Goal: Task Accomplishment & Management: Complete application form

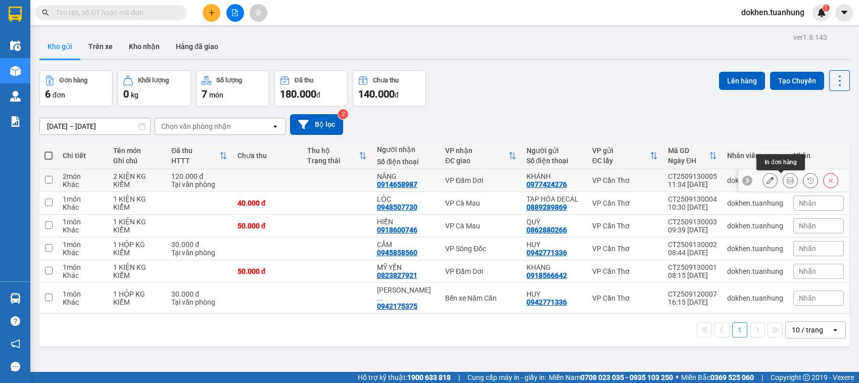
click at [787, 182] on icon at bounding box center [790, 180] width 7 height 7
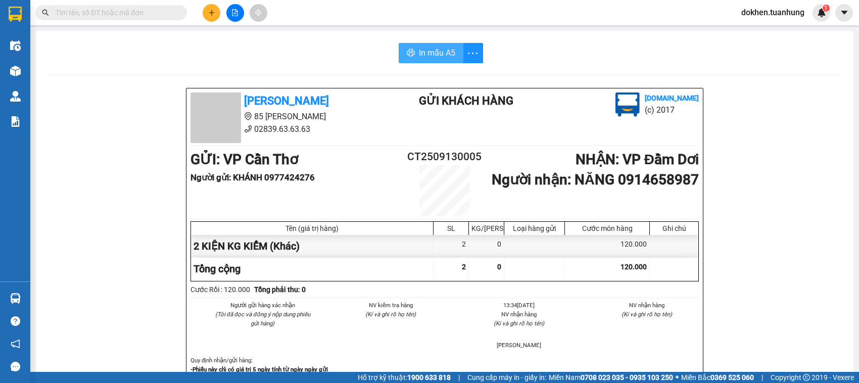
click at [432, 58] on span "In mẫu A5" at bounding box center [437, 52] width 36 height 13
click at [561, 373] on span "Miền Nam 0708 023 035 - 0935 103 250" at bounding box center [611, 377] width 124 height 11
click at [561, 372] on span "Miền Nam 0708 023 035 - 0935 103 250" at bounding box center [611, 377] width 124 height 11
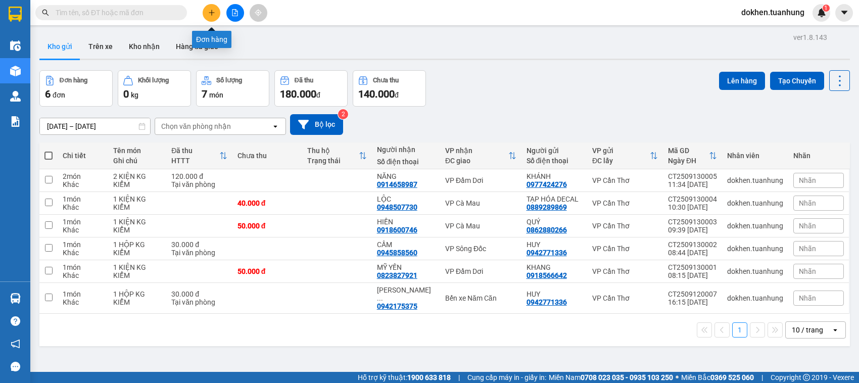
click at [216, 11] on button at bounding box center [212, 13] width 18 height 18
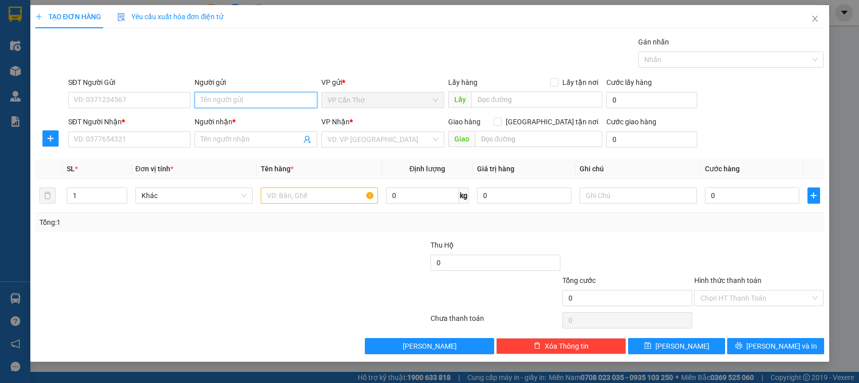
click at [211, 101] on input "Người gửi" at bounding box center [256, 100] width 123 height 16
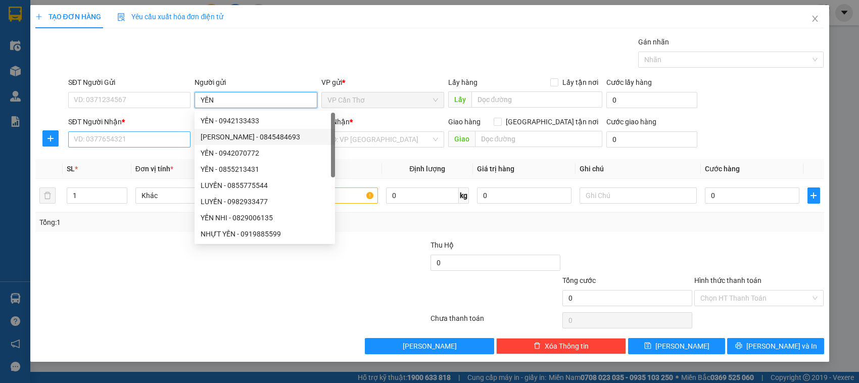
type input "YẾN"
click at [168, 146] on input "SĐT Người Nhận *" at bounding box center [129, 139] width 123 height 16
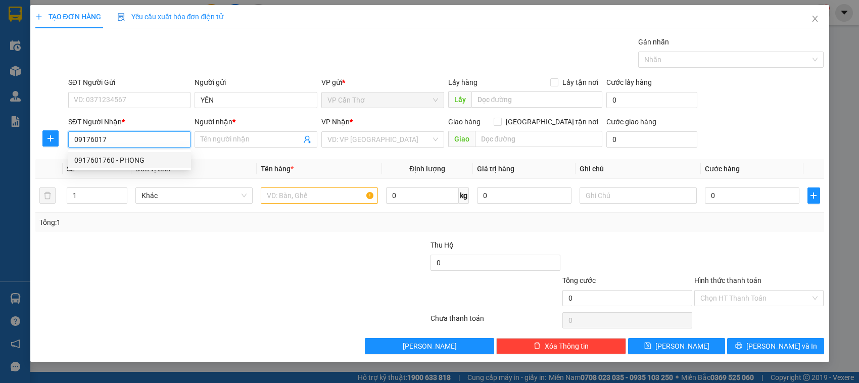
click at [160, 158] on div "0917601760 - PHONG" at bounding box center [129, 160] width 111 height 11
type input "0917601760"
type input "PHONG"
type input "0917601760"
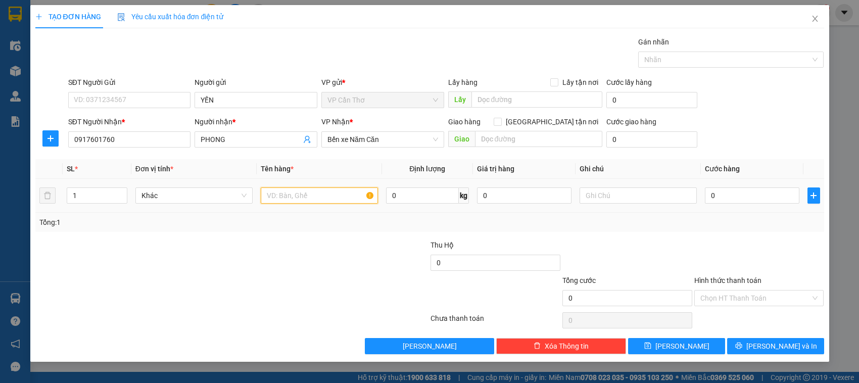
drag, startPoint x: 284, startPoint y: 199, endPoint x: 278, endPoint y: 203, distance: 7.7
click at [278, 203] on input "text" at bounding box center [319, 195] width 117 height 16
type input "2 BAO + 1 CỤC KG KIỂM"
click at [97, 201] on input "1" at bounding box center [96, 195] width 59 height 15
type input "3"
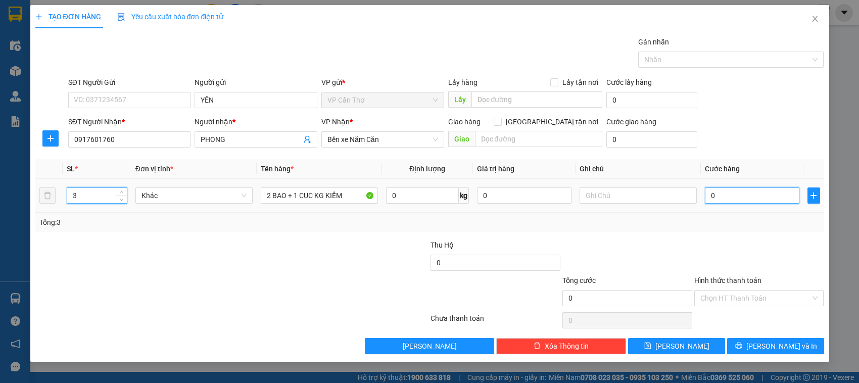
click at [710, 200] on input "0" at bounding box center [752, 195] width 94 height 16
type input "1"
type input "11"
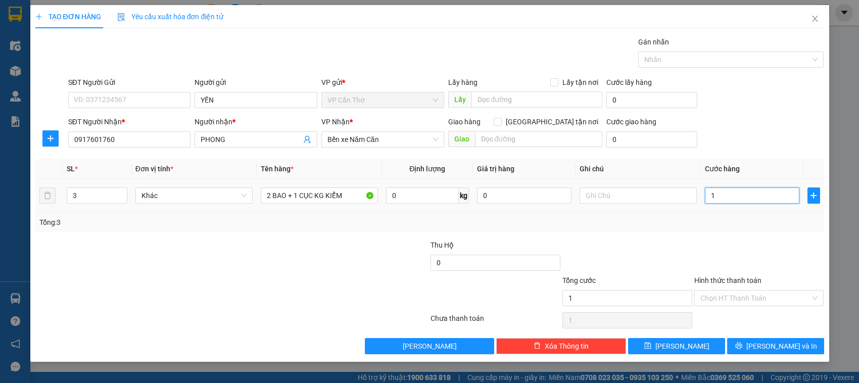
type input "11"
type input "110"
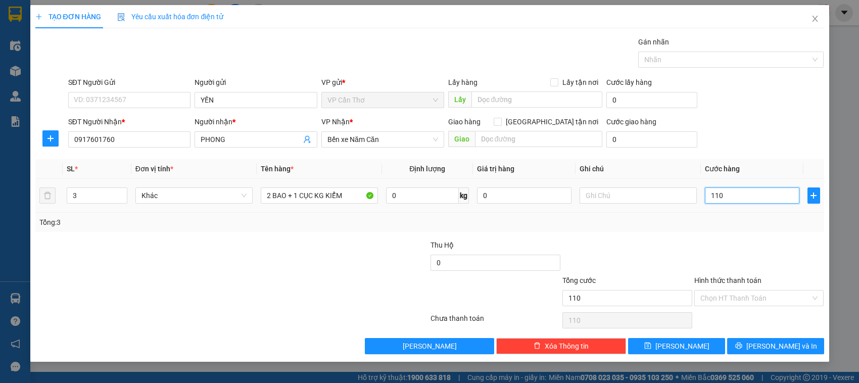
type input "1.100"
type input "11.000"
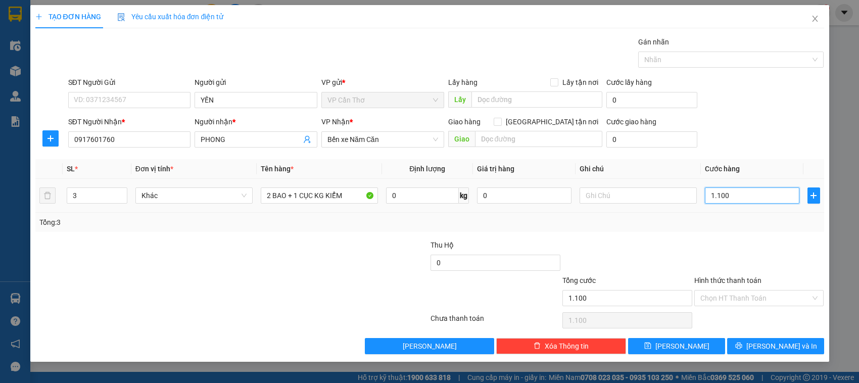
type input "11.000"
type input "110.000"
click at [734, 296] on input "Hình thức thanh toán" at bounding box center [755, 298] width 111 height 15
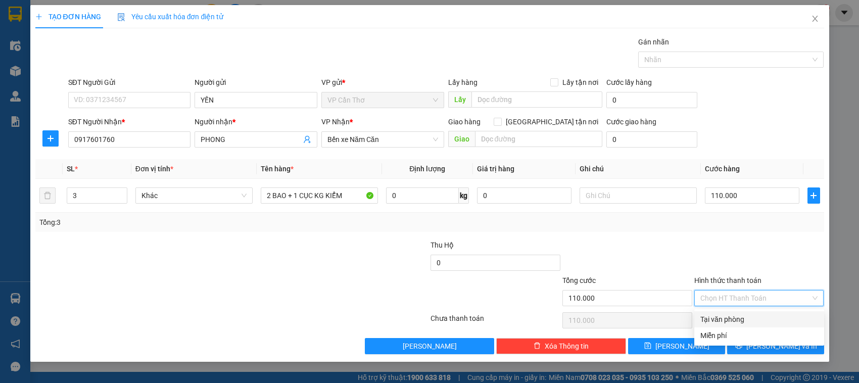
click at [734, 318] on div "Tại văn phòng" at bounding box center [759, 319] width 118 height 11
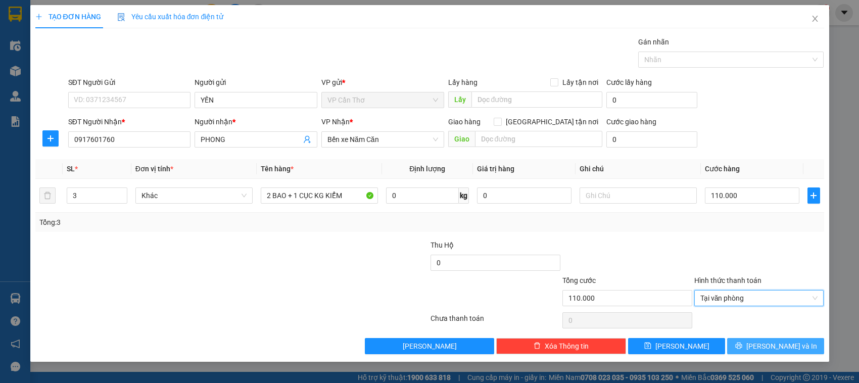
click at [742, 345] on button "[PERSON_NAME] và In" at bounding box center [775, 346] width 97 height 16
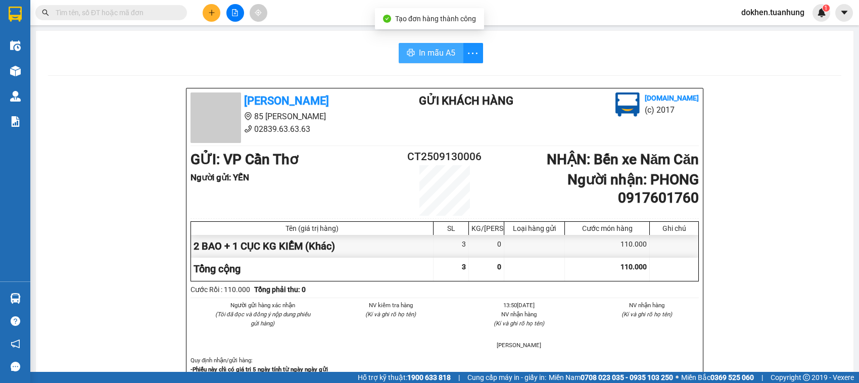
click at [430, 52] on span "In mẫu A5" at bounding box center [437, 52] width 36 height 13
click at [428, 53] on span "In mẫu A5" at bounding box center [437, 52] width 36 height 13
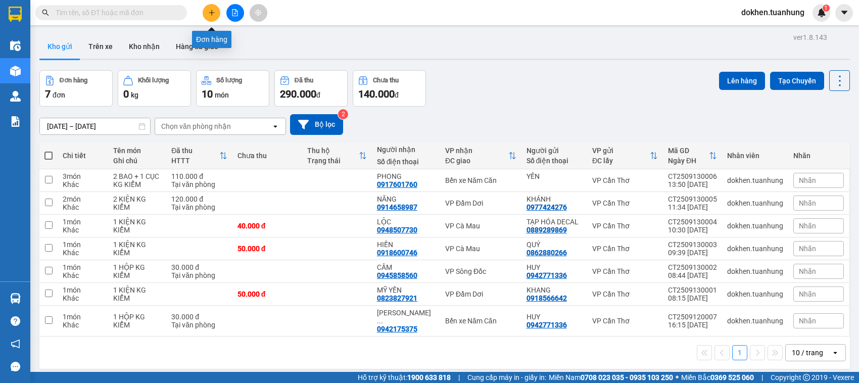
click at [210, 13] on icon "plus" at bounding box center [211, 12] width 7 height 7
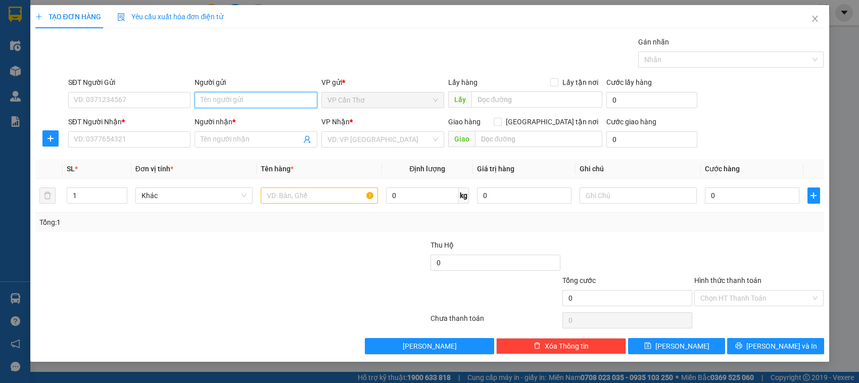
click at [246, 103] on input "Người gửi" at bounding box center [256, 100] width 123 height 16
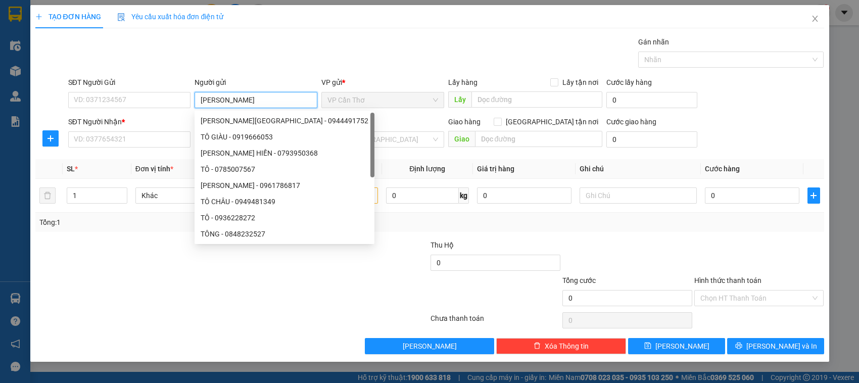
type input "TÔ NI"
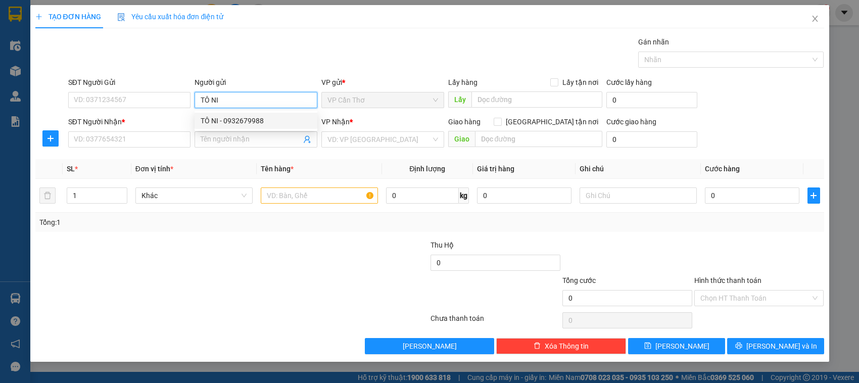
click at [258, 120] on div "TÔ NI - 0932679988" at bounding box center [256, 120] width 111 height 11
type input "0932679988"
type input "TÔ NI"
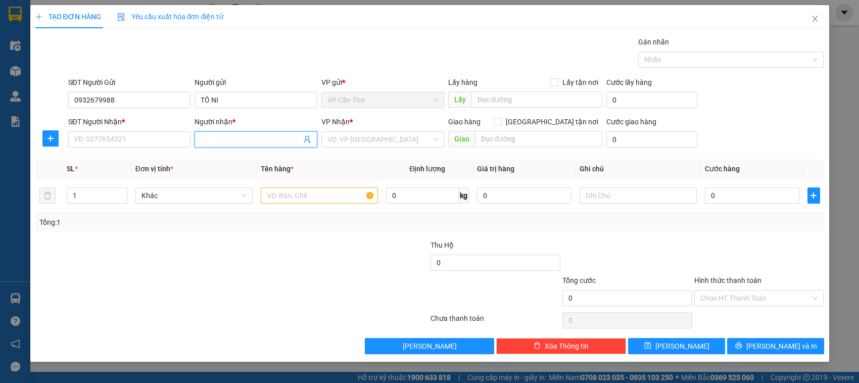
click at [235, 141] on input "Người nhận *" at bounding box center [251, 139] width 101 height 11
click at [306, 143] on icon "user-add" at bounding box center [307, 139] width 8 height 8
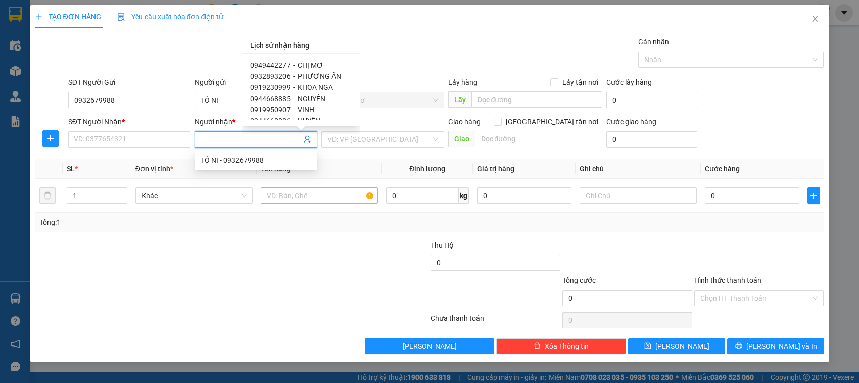
click at [319, 76] on span "PHƯƠNG ÂN" at bounding box center [319, 76] width 43 height 8
type input "0932893206"
type input "PHƯƠNG ÂN"
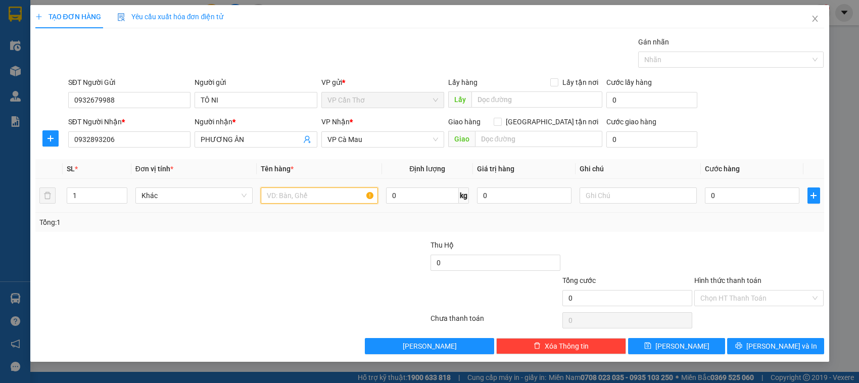
click at [273, 194] on input "text" at bounding box center [319, 195] width 117 height 16
type input "8 KIỆN KG KIỂM"
click at [94, 200] on input "1" at bounding box center [96, 195] width 59 height 15
type input "8"
click at [716, 193] on input "0" at bounding box center [752, 195] width 94 height 16
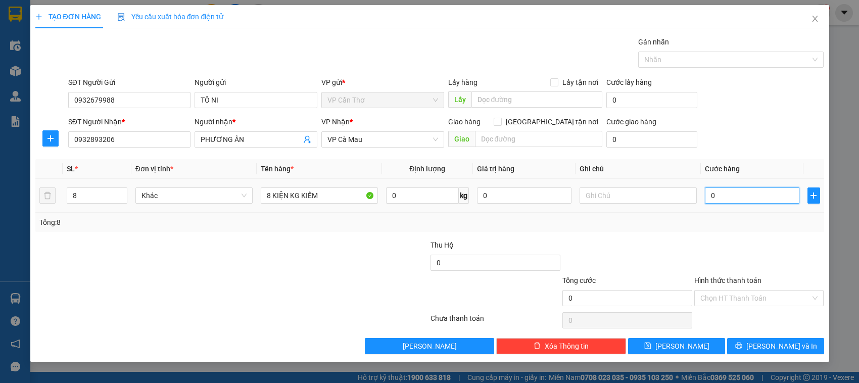
type input "3"
type input "32"
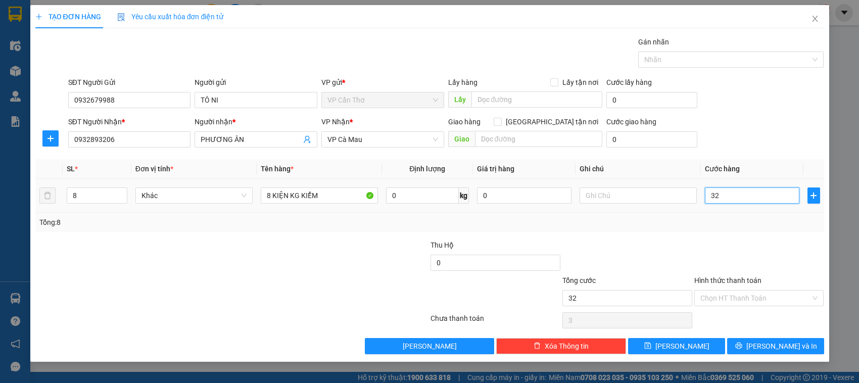
type input "32"
type input "320"
type input "3.200"
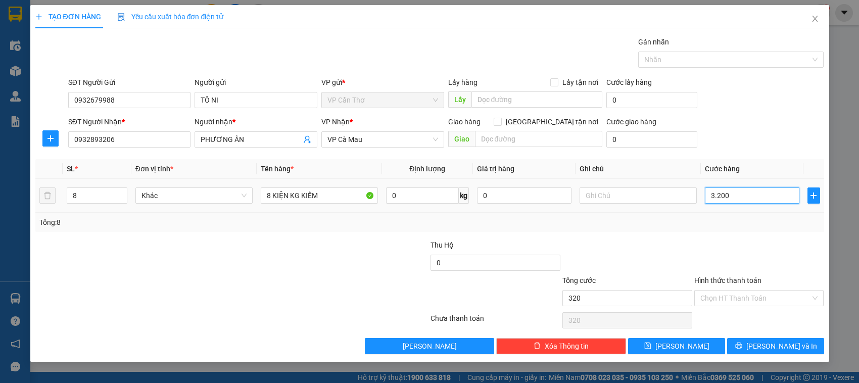
type input "3.200"
type input "32.000"
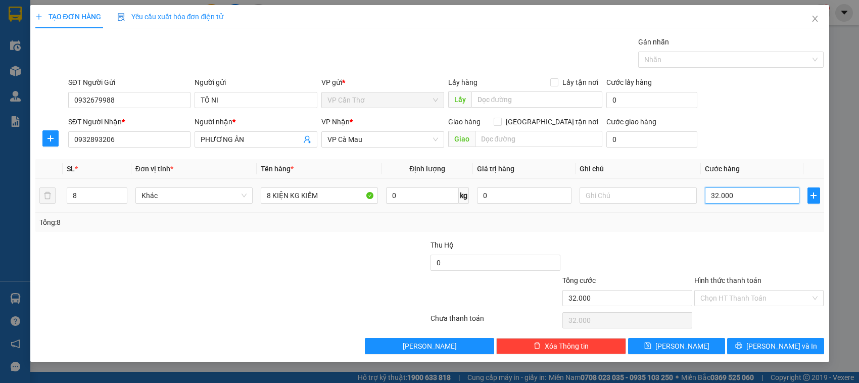
type input "320.000"
click at [717, 293] on input "Hình thức thanh toán" at bounding box center [755, 298] width 111 height 15
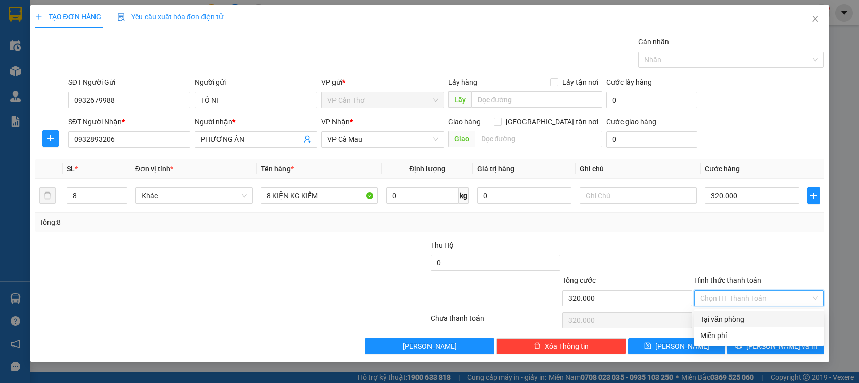
click at [726, 233] on div "Transit Pickup Surcharge Ids Transit Deliver Surcharge Ids Transit Deliver Surc…" at bounding box center [429, 195] width 789 height 318
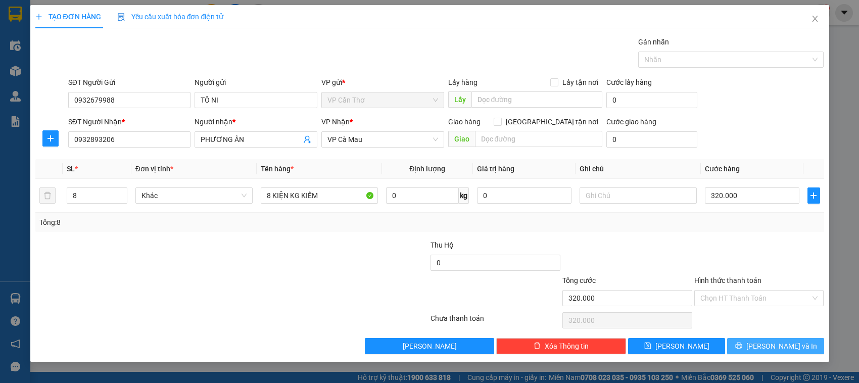
click at [743, 348] on button "[PERSON_NAME] và In" at bounding box center [775, 346] width 97 height 16
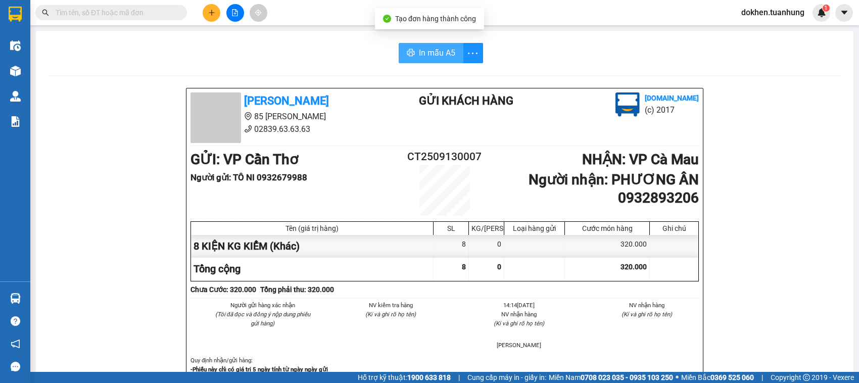
click at [423, 52] on span "In mẫu A5" at bounding box center [437, 52] width 36 height 13
click at [421, 53] on span "In mẫu A5" at bounding box center [437, 52] width 36 height 13
click at [428, 56] on span "In mẫu A5" at bounding box center [437, 52] width 36 height 13
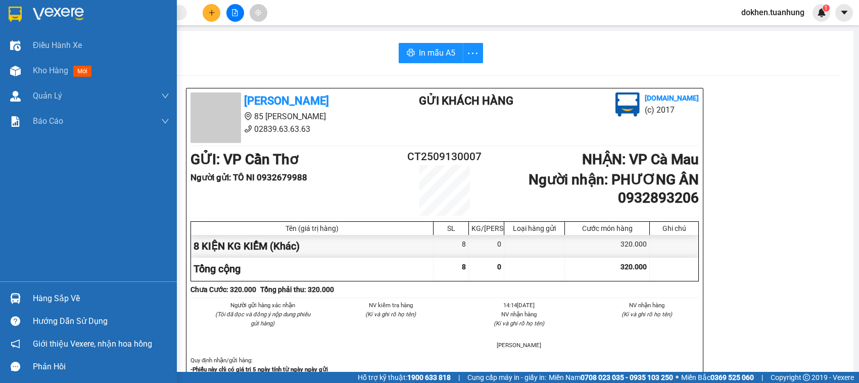
click at [39, 297] on div "Hàng sắp về" at bounding box center [101, 298] width 136 height 15
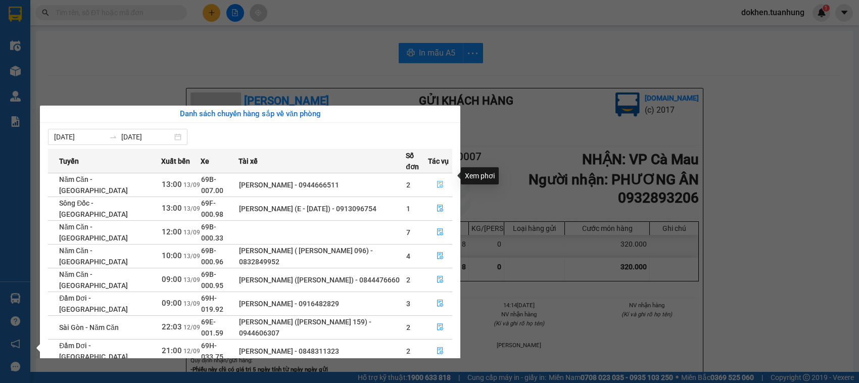
click at [438, 181] on icon "file-done" at bounding box center [440, 184] width 7 height 7
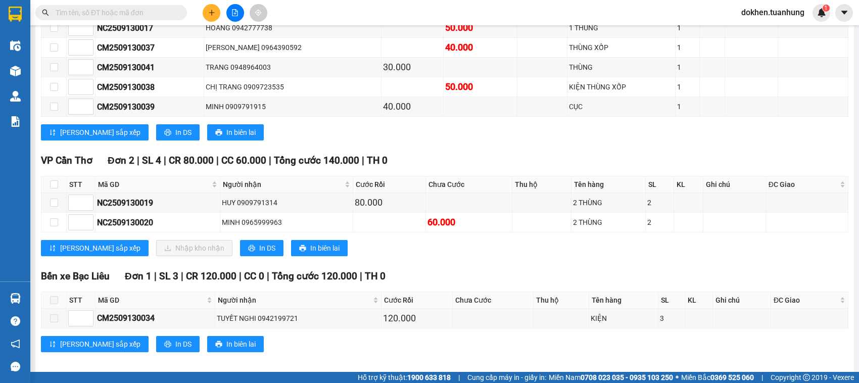
scroll to position [234, 0]
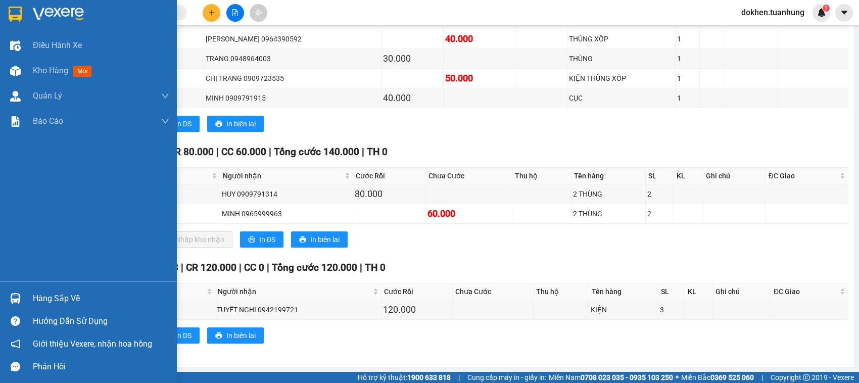
click at [49, 301] on div "Hàng sắp về" at bounding box center [101, 298] width 136 height 15
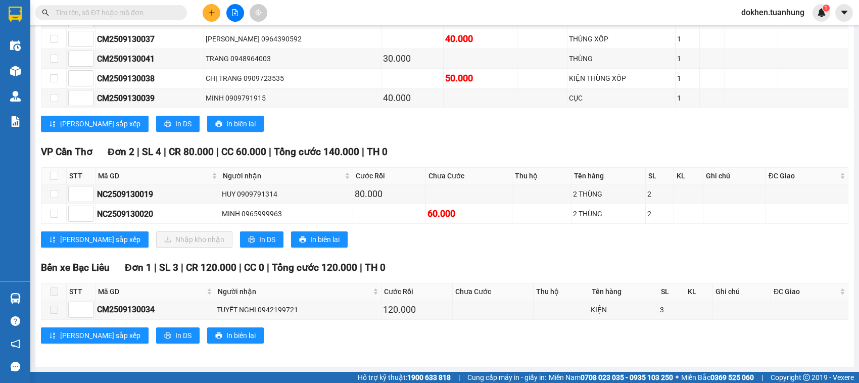
click at [541, 238] on section "Kết quả tìm kiếm ( 0 ) Bộ lọc No Data dokhen.tuanhung 1 Điều hành xe Kho hàng m…" at bounding box center [429, 191] width 859 height 383
click at [87, 11] on input "text" at bounding box center [115, 12] width 119 height 11
click at [151, 14] on input "text" at bounding box center [115, 12] width 119 height 11
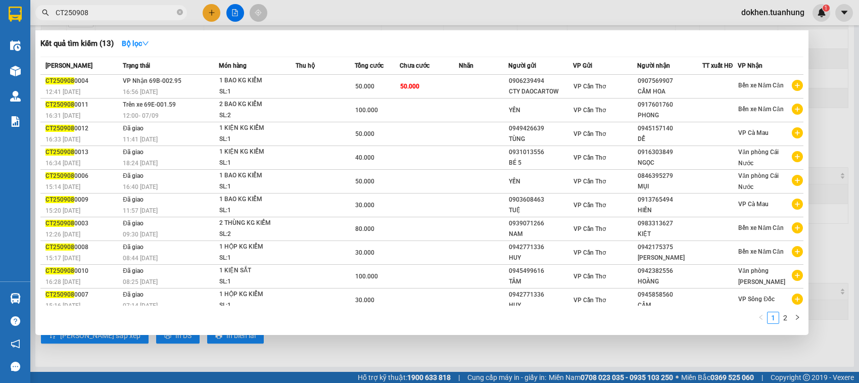
type input "CT250908"
click at [663, 348] on div at bounding box center [429, 191] width 859 height 383
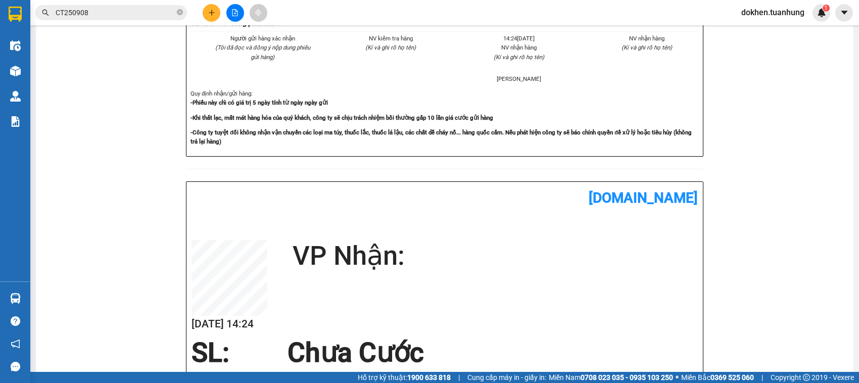
scroll to position [267, 0]
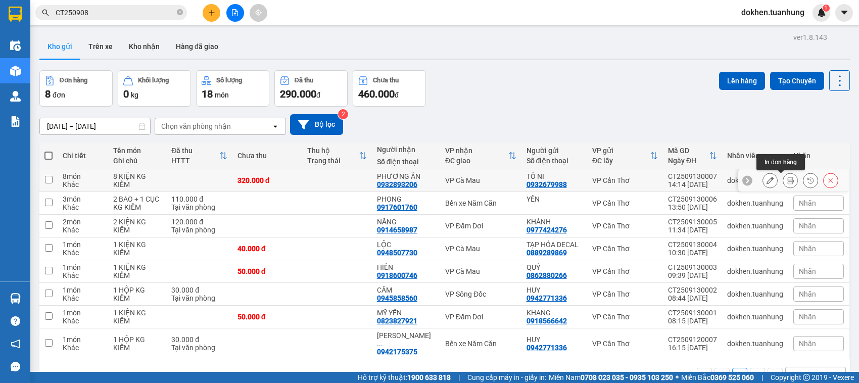
click at [787, 180] on icon at bounding box center [790, 180] width 7 height 7
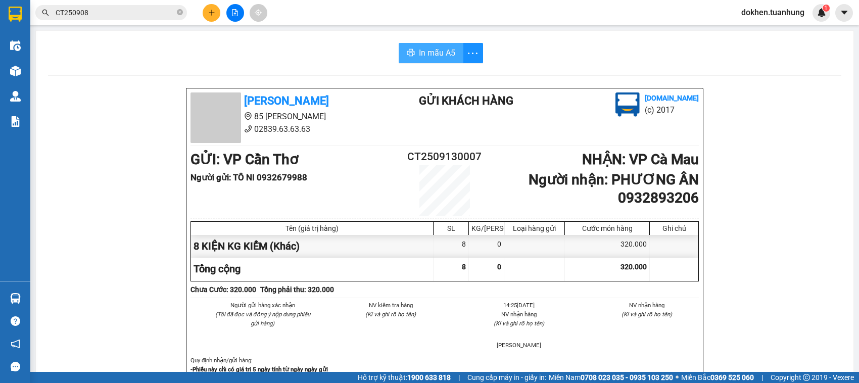
click at [422, 50] on span "In mẫu A5" at bounding box center [437, 52] width 36 height 13
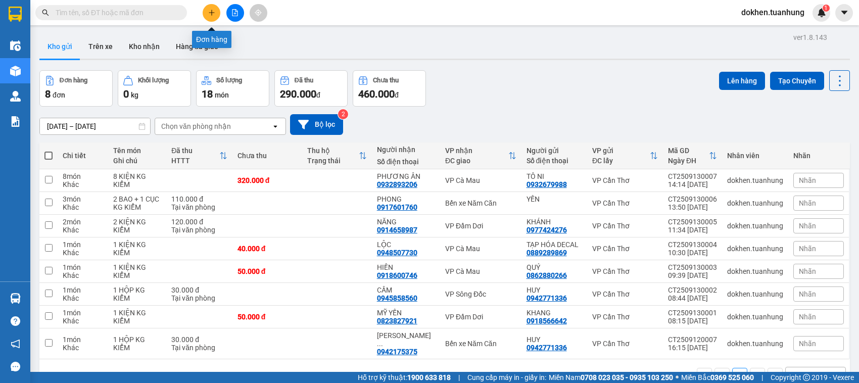
click at [213, 18] on button at bounding box center [212, 13] width 18 height 18
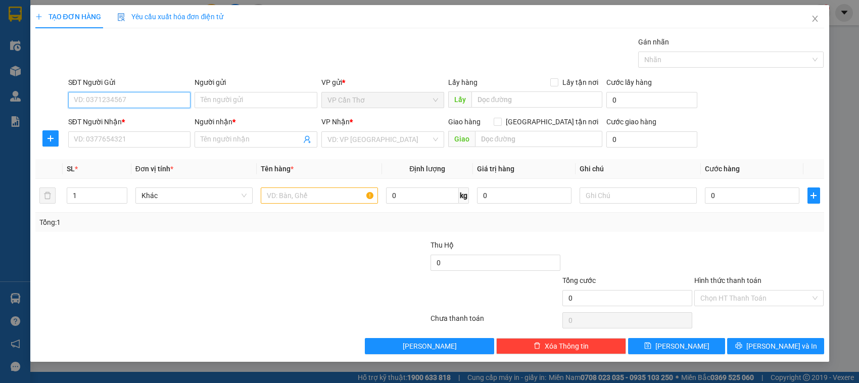
click at [138, 99] on input "SĐT Người Gửi" at bounding box center [129, 100] width 123 height 16
click at [143, 92] on input "SĐT Người Gửi" at bounding box center [129, 100] width 123 height 16
click at [137, 107] on input "SĐT Người Gửi" at bounding box center [129, 100] width 123 height 16
type input "02923832830"
click at [129, 121] on div "02923832830 - [GEOGRAPHIC_DATA]" at bounding box center [133, 120] width 118 height 11
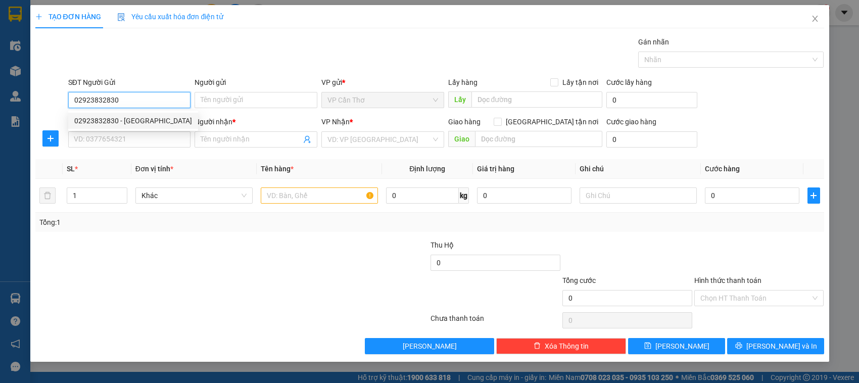
type input "NAM HÀ"
type input "02923832830"
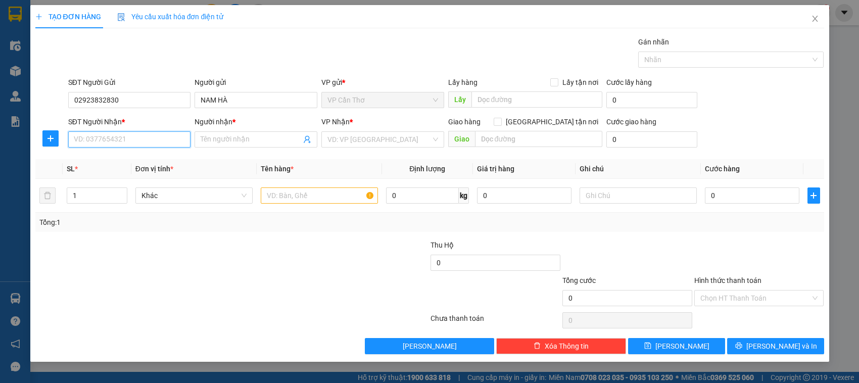
click at [132, 143] on input "SĐT Người Nhận *" at bounding box center [129, 139] width 123 height 16
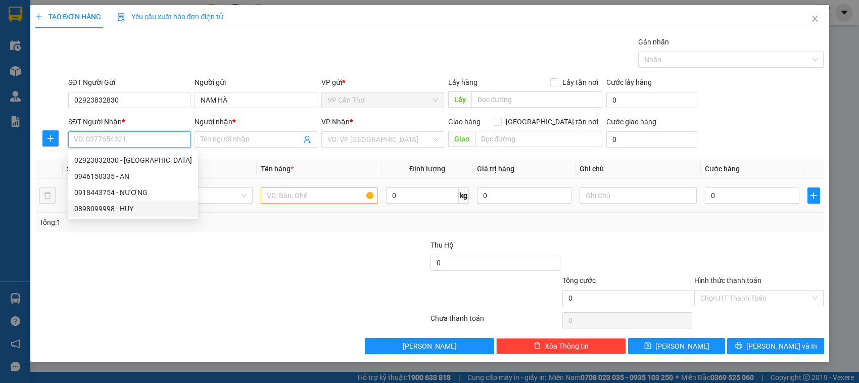
click at [135, 211] on div "0898099998 - HUY" at bounding box center [133, 208] width 118 height 11
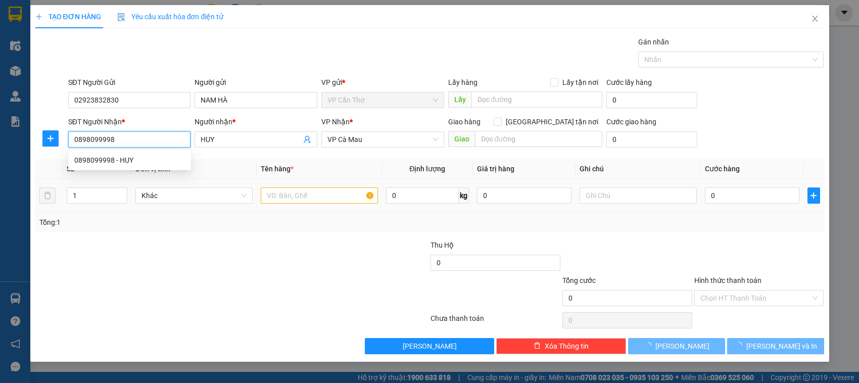
type input "0898099998"
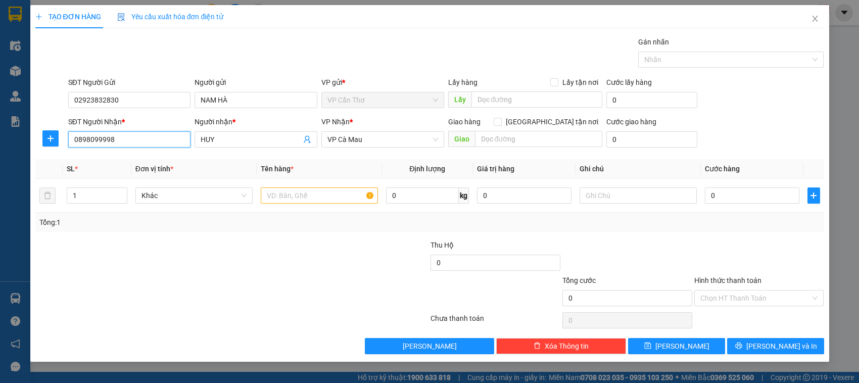
click at [145, 137] on input "0898099998" at bounding box center [129, 139] width 123 height 16
click at [221, 139] on input "HUY" at bounding box center [251, 139] width 101 height 11
type input "H"
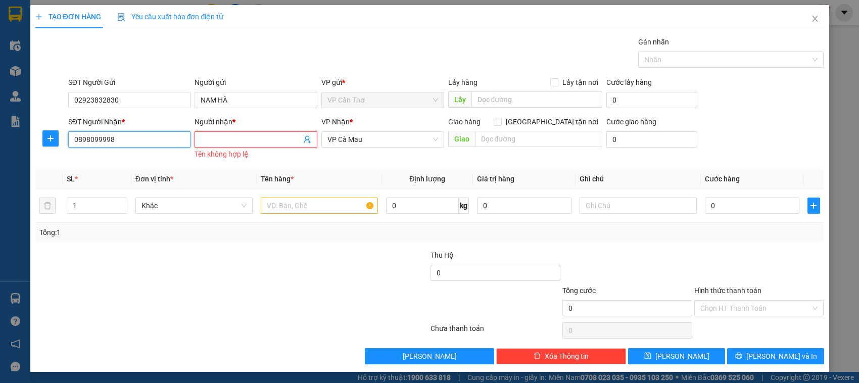
click at [117, 140] on input "0898099998" at bounding box center [129, 139] width 123 height 16
type input "0"
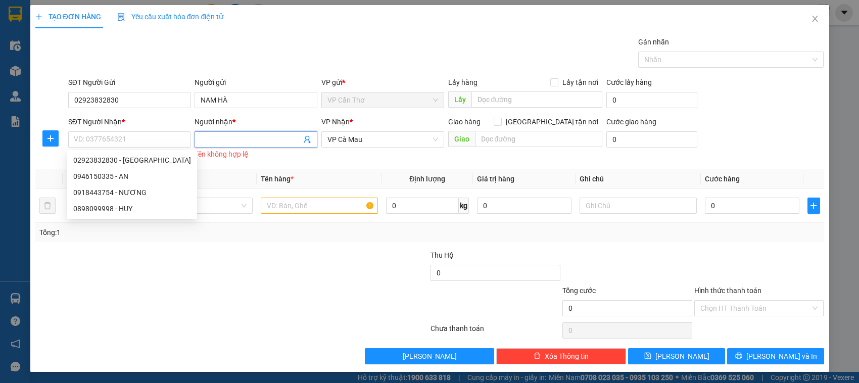
click at [303, 139] on icon "user-add" at bounding box center [307, 139] width 8 height 8
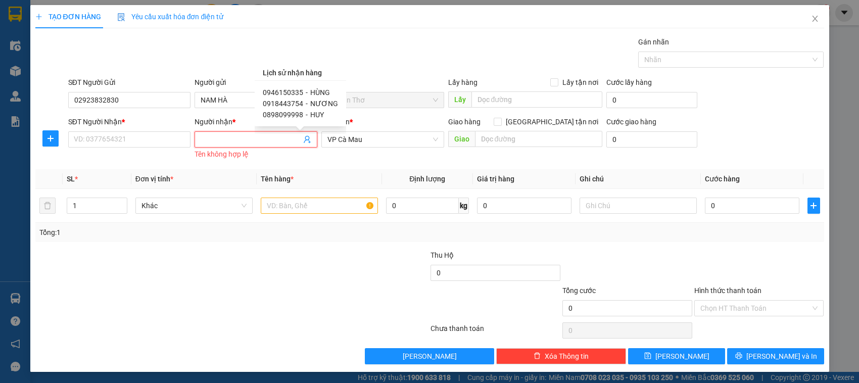
click at [314, 92] on span "HÙNG" at bounding box center [320, 92] width 20 height 8
type input "0946150335"
type input "HÙNG"
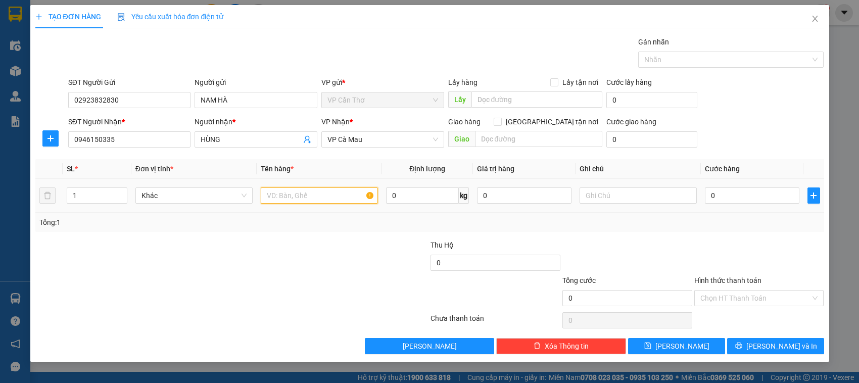
click at [296, 202] on input "text" at bounding box center [319, 195] width 117 height 16
type input "1 KIỆN KG KIỂM"
click at [720, 194] on input "0" at bounding box center [752, 195] width 94 height 16
type input "4"
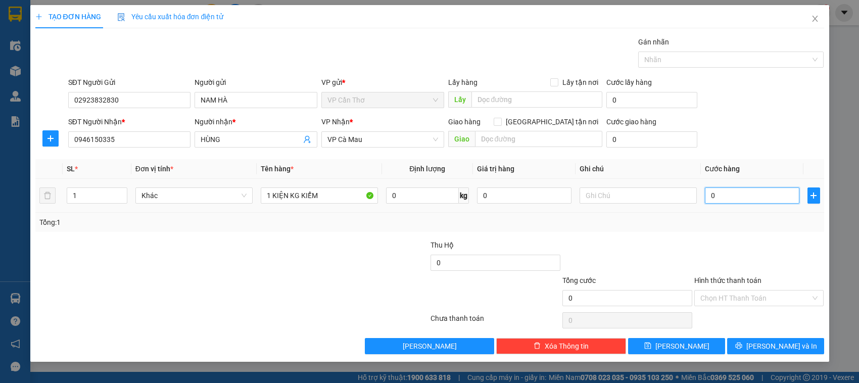
type input "4"
type input "40"
type input "400"
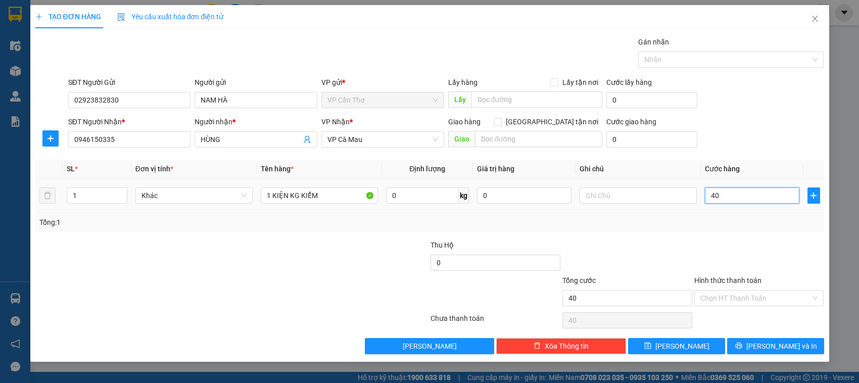
type input "400"
type input "4.000"
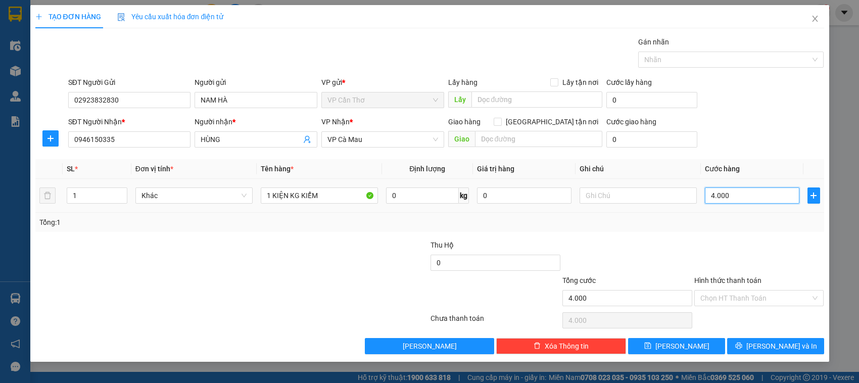
type input "40.000"
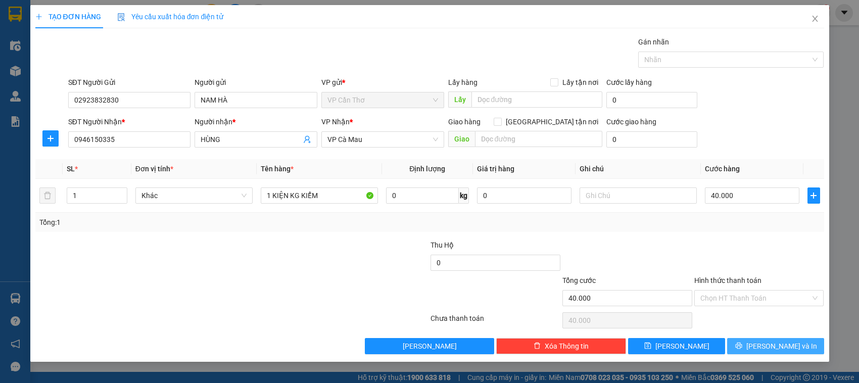
click at [753, 345] on button "[PERSON_NAME] và In" at bounding box center [775, 346] width 97 height 16
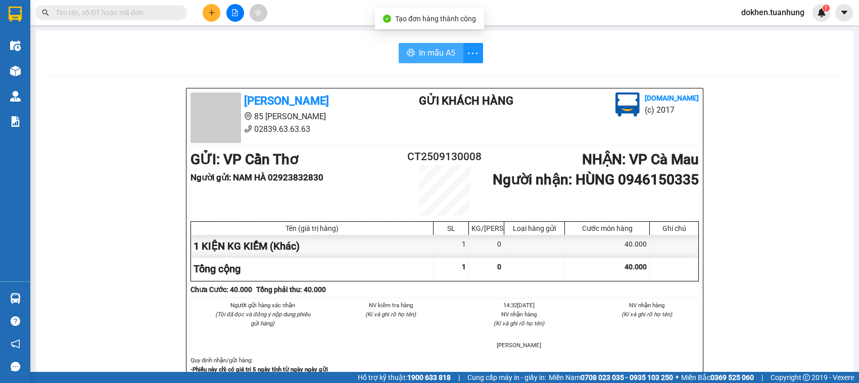
click at [428, 51] on span "In mẫu A5" at bounding box center [437, 52] width 36 height 13
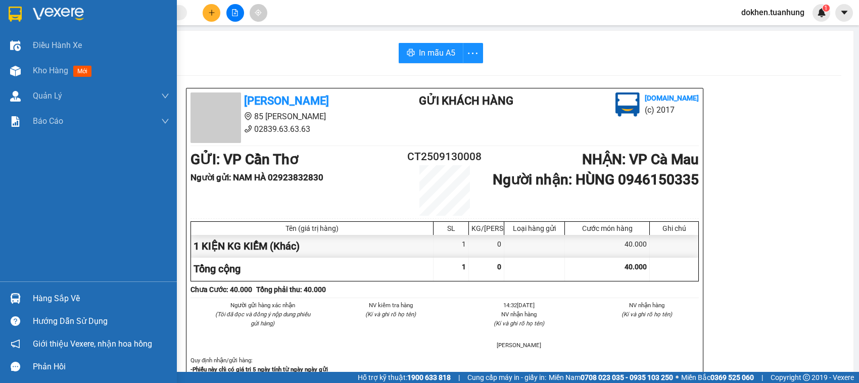
click at [48, 300] on div "Hàng sắp về" at bounding box center [101, 298] width 136 height 15
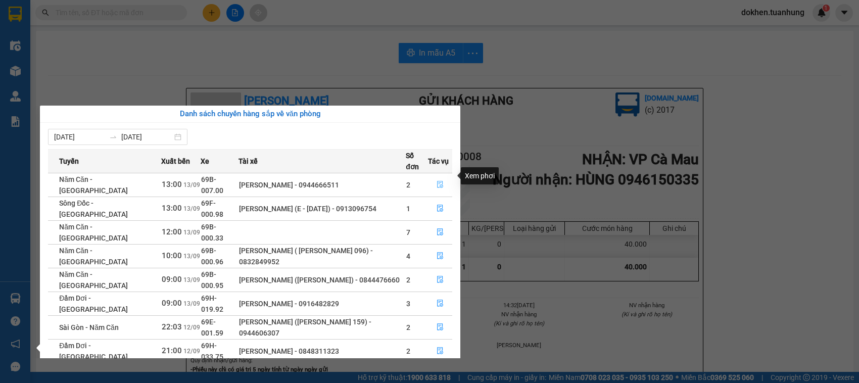
click at [438, 181] on icon "file-done" at bounding box center [440, 184] width 7 height 7
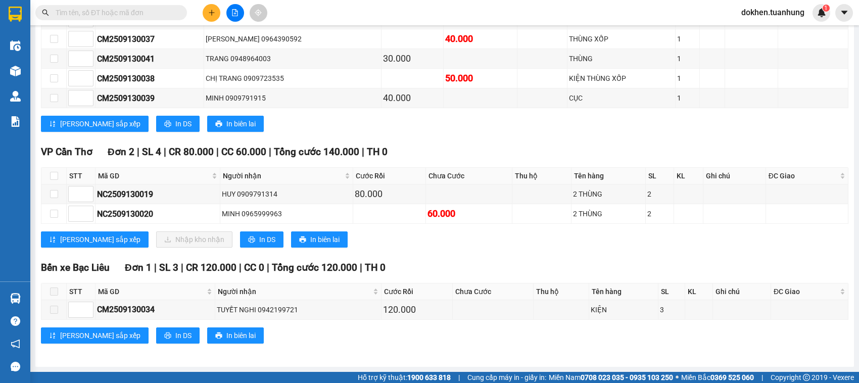
scroll to position [234, 0]
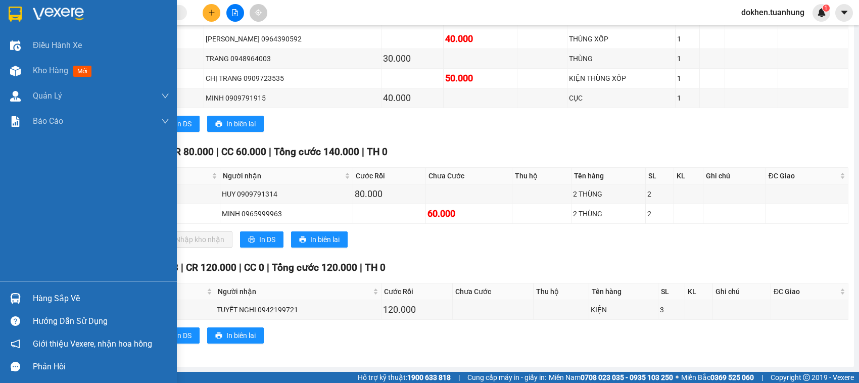
click at [42, 299] on div "Hàng sắp về" at bounding box center [101, 298] width 136 height 15
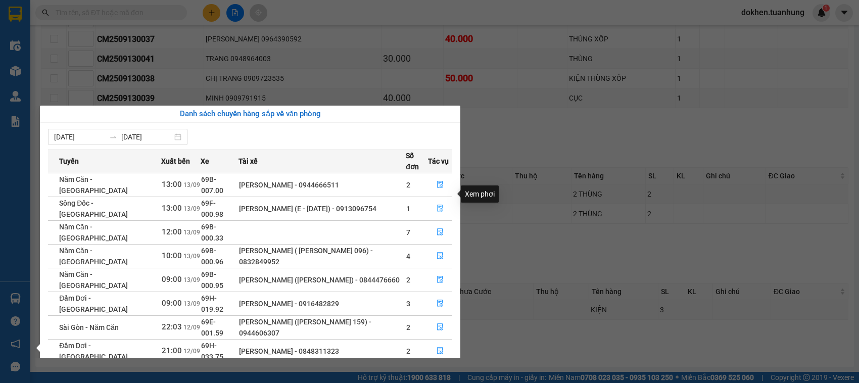
click at [441, 205] on icon "file-done" at bounding box center [440, 208] width 6 height 7
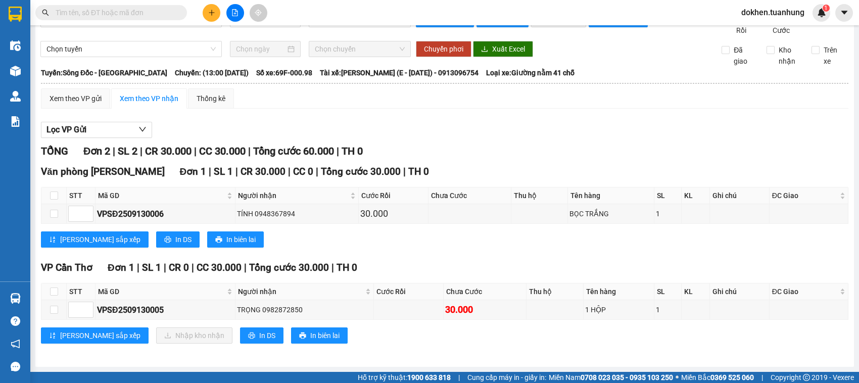
scroll to position [37, 0]
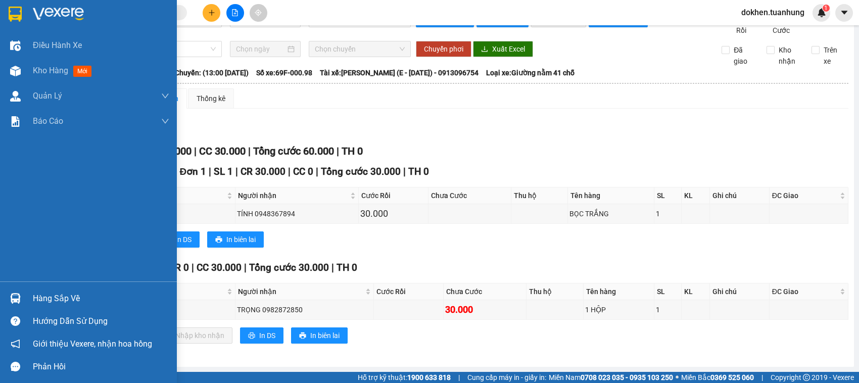
click at [39, 297] on div "Hàng sắp về" at bounding box center [101, 298] width 136 height 15
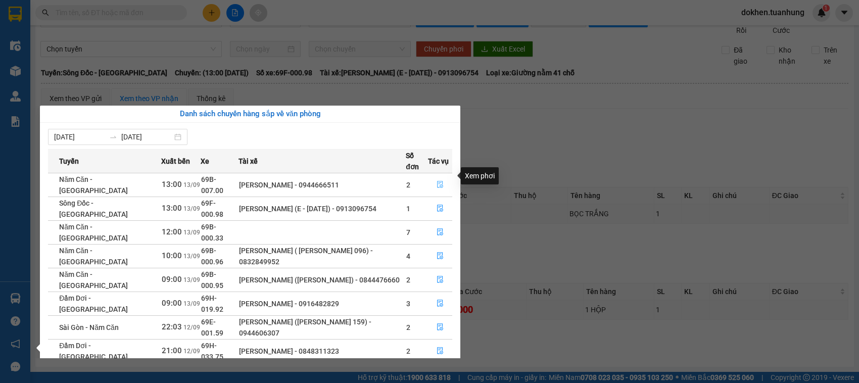
click at [440, 181] on icon "file-done" at bounding box center [440, 184] width 7 height 7
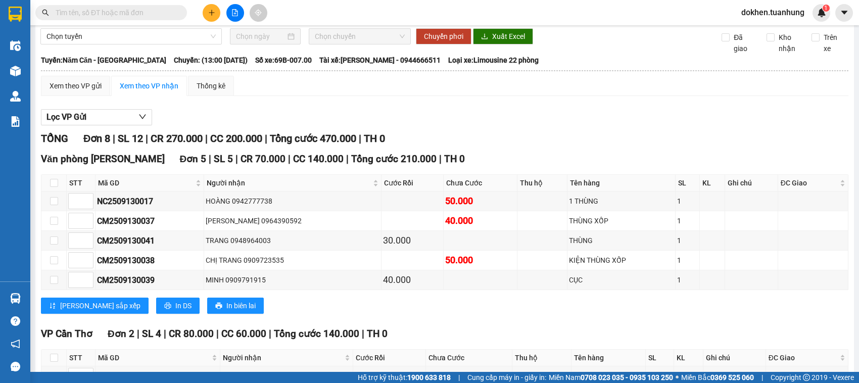
scroll to position [234, 0]
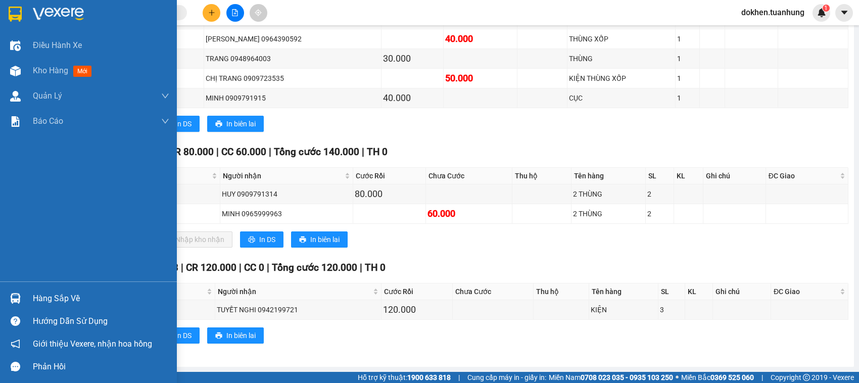
click at [38, 295] on div "Hàng sắp về" at bounding box center [101, 298] width 136 height 15
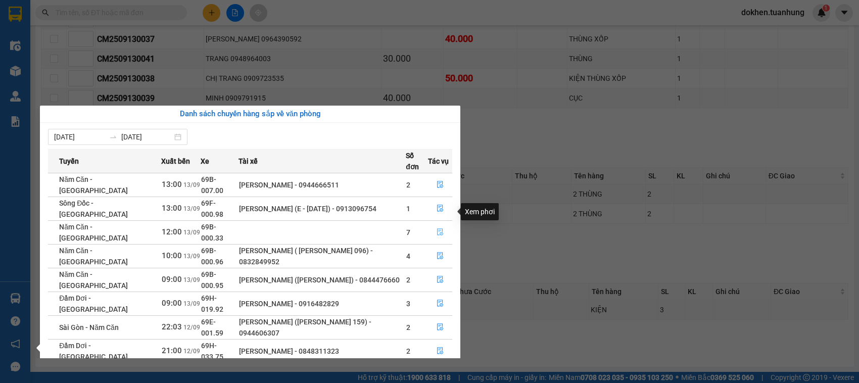
click at [440, 228] on icon "file-done" at bounding box center [440, 231] width 7 height 7
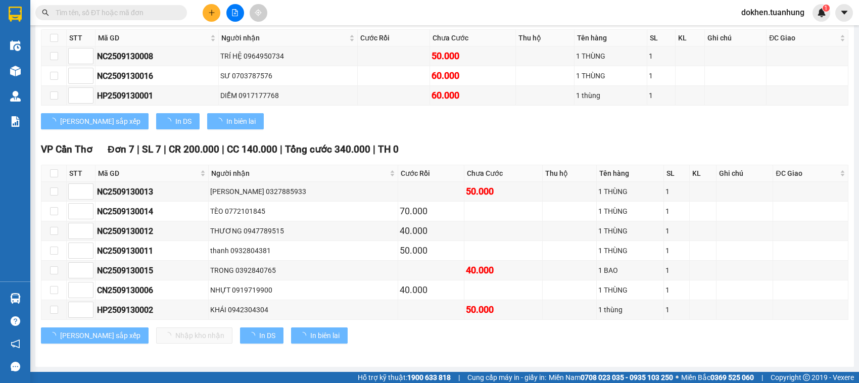
scroll to position [198, 0]
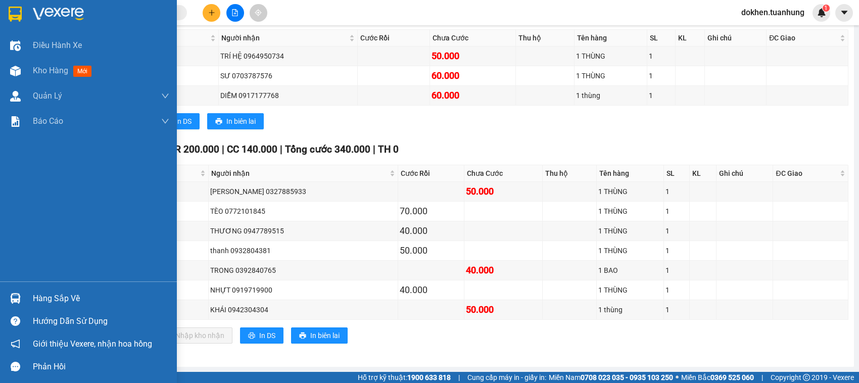
click at [51, 299] on div "Hàng sắp về" at bounding box center [101, 298] width 136 height 15
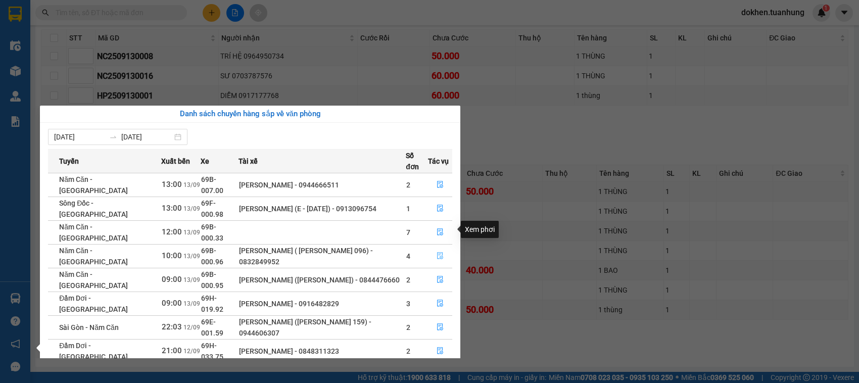
click at [437, 252] on icon "file-done" at bounding box center [440, 255] width 7 height 7
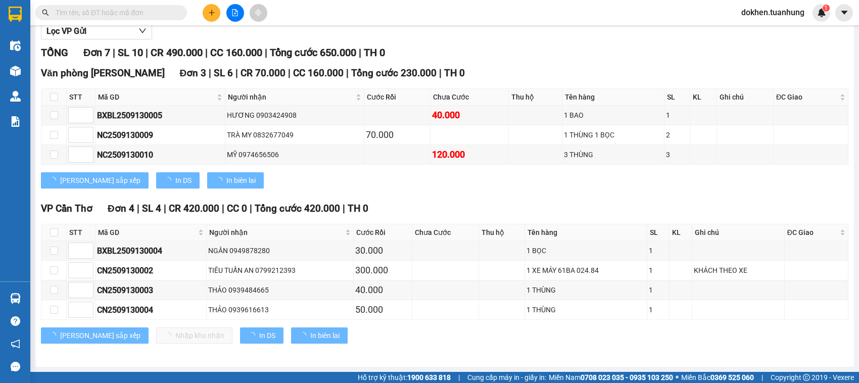
scroll to position [137, 0]
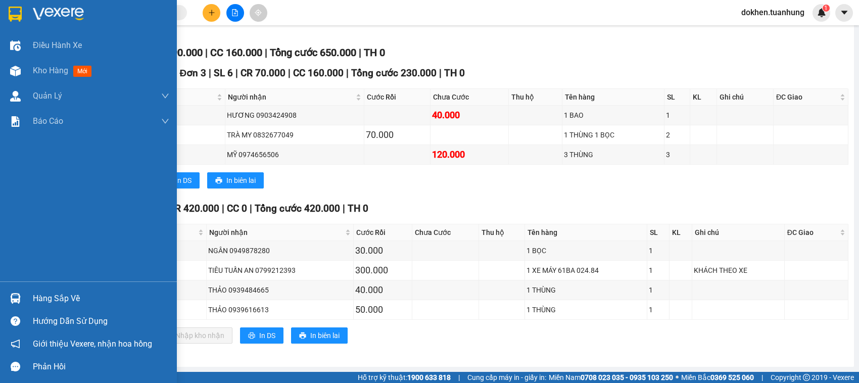
click at [40, 297] on div "Hàng sắp về" at bounding box center [101, 298] width 136 height 15
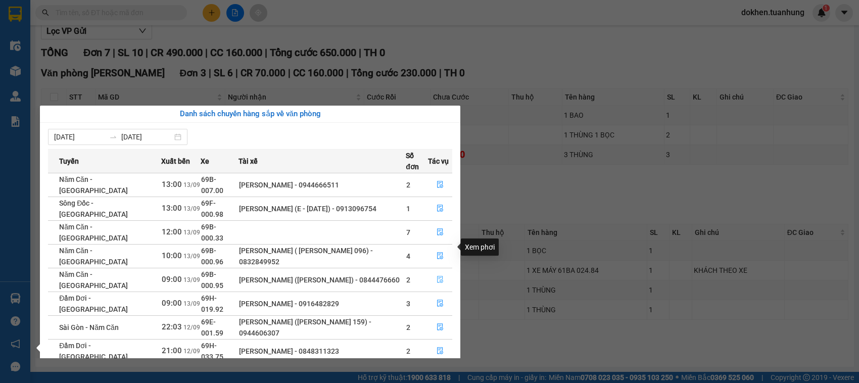
click at [434, 272] on button "button" at bounding box center [440, 280] width 23 height 16
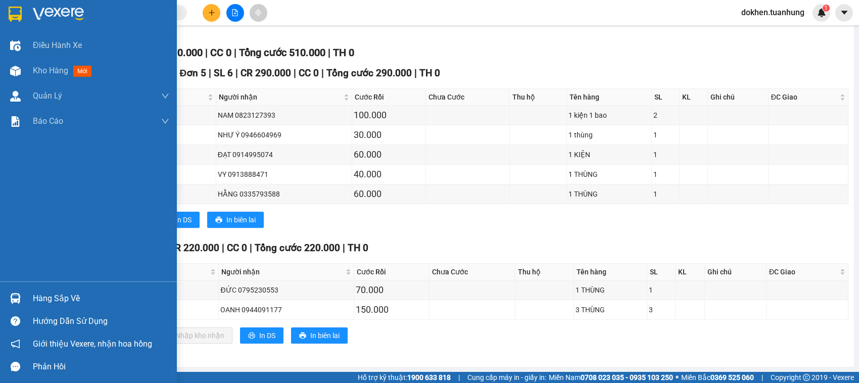
click at [49, 296] on div "Hàng sắp về" at bounding box center [101, 298] width 136 height 15
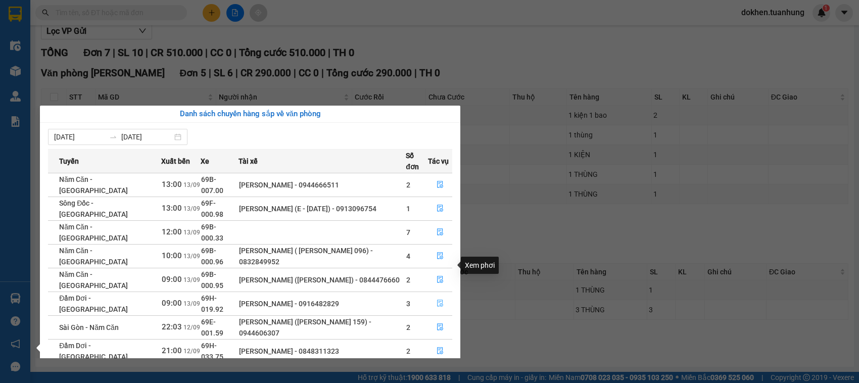
click at [438, 300] on icon "file-done" at bounding box center [440, 303] width 7 height 7
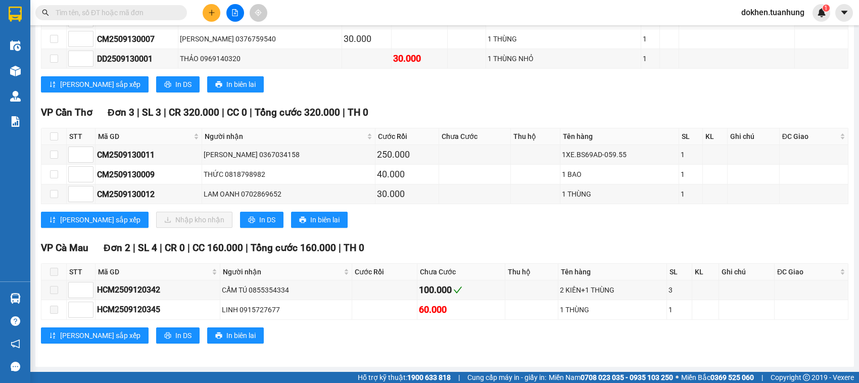
scroll to position [475, 0]
